Goal: Task Accomplishment & Management: Manage account settings

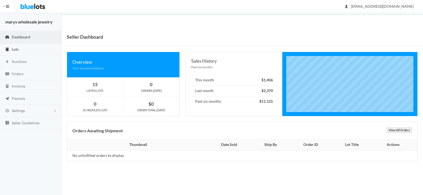
click at [20, 48] on link "Lots" at bounding box center [30, 50] width 61 height 12
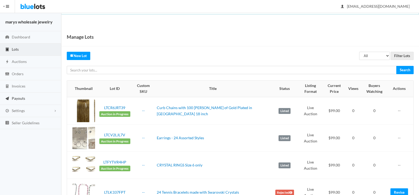
click at [21, 96] on span "Payouts" at bounding box center [18, 98] width 13 height 5
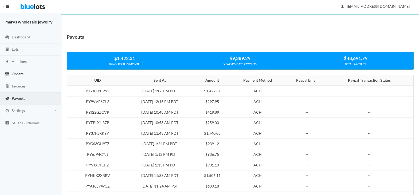
click at [32, 73] on link "Orders" at bounding box center [30, 74] width 61 height 12
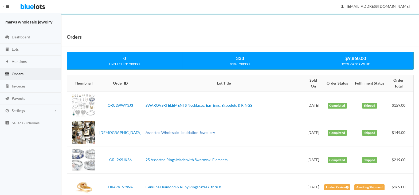
click at [183, 130] on link "Assorted Wholesale Liquidation Jewellery" at bounding box center [180, 132] width 69 height 5
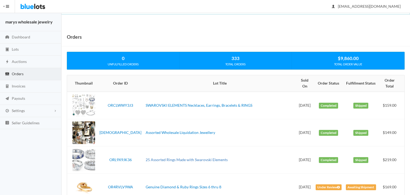
click at [181, 158] on link "25 Assorted Rings Made with Swarovski Elements" at bounding box center [187, 160] width 82 height 5
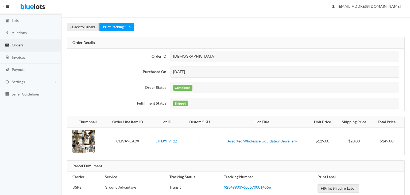
scroll to position [40, 0]
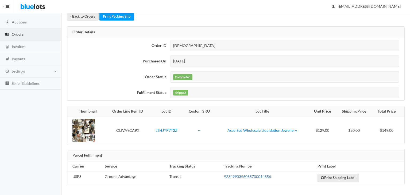
click at [251, 176] on link "9234990396055700014556" at bounding box center [247, 176] width 47 height 5
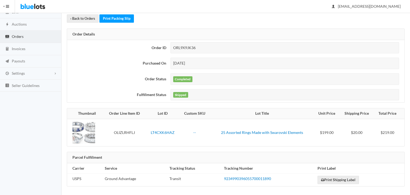
scroll to position [40, 0]
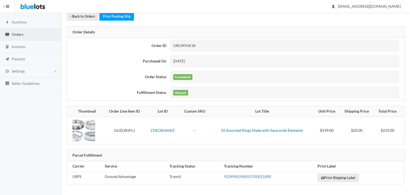
click at [257, 177] on link "9234990396055700011890" at bounding box center [247, 176] width 47 height 5
click at [23, 35] on span "Orders" at bounding box center [18, 34] width 12 height 5
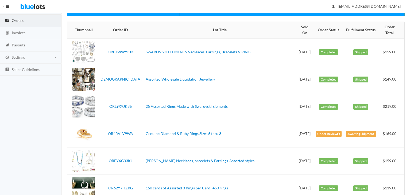
scroll to position [71, 0]
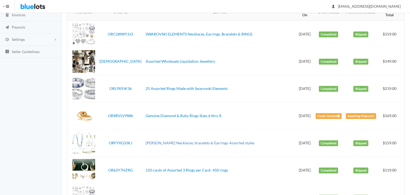
click at [164, 141] on link "Ivory Ella Necklaces, bracelets & Earrings-Assorted styles" at bounding box center [200, 143] width 109 height 5
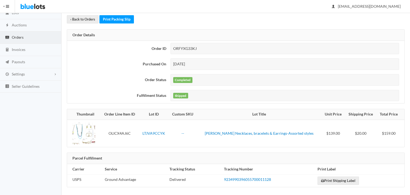
scroll to position [37, 0]
click at [22, 47] on span "Invoices" at bounding box center [19, 48] width 14 height 5
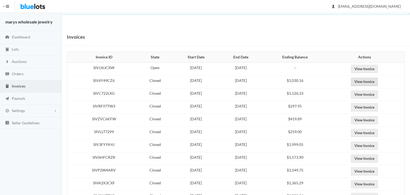
click at [369, 83] on link "View Invoice" at bounding box center [364, 82] width 27 height 8
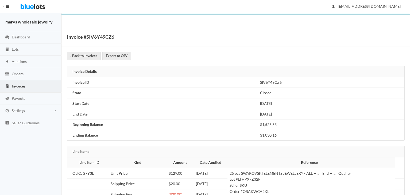
click at [15, 89] on link "Invoices" at bounding box center [30, 86] width 61 height 12
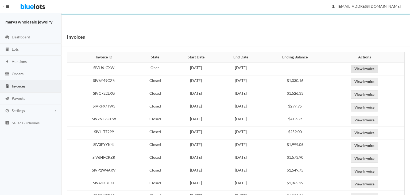
click at [362, 69] on link "View Invoice" at bounding box center [364, 69] width 27 height 8
